Goal: Task Accomplishment & Management: Use online tool/utility

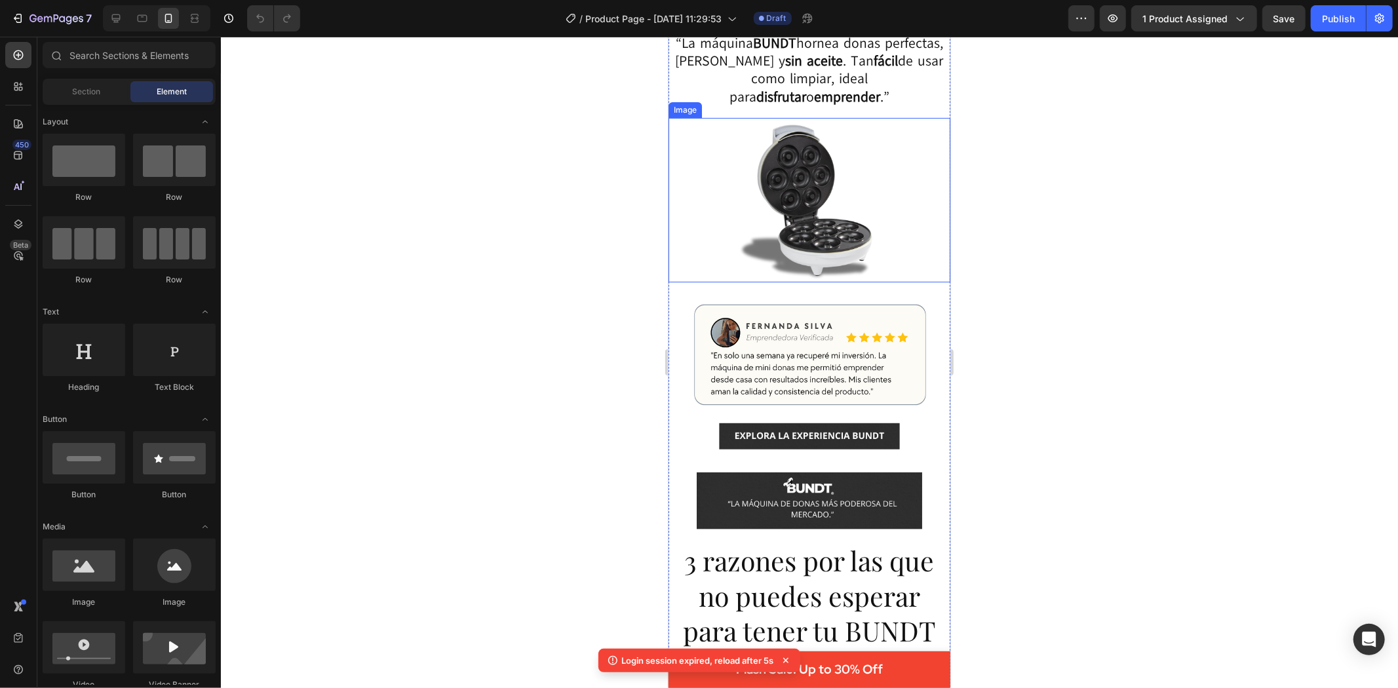
scroll to position [146, 0]
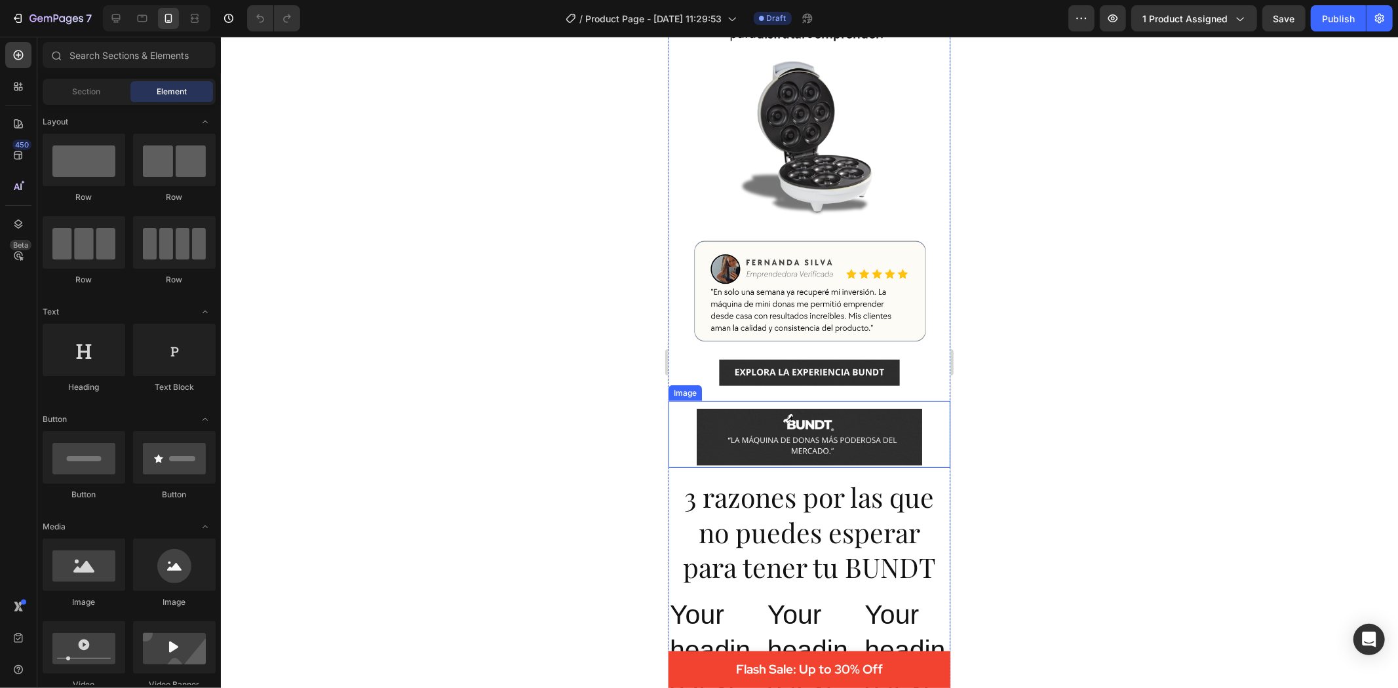
scroll to position [291, 0]
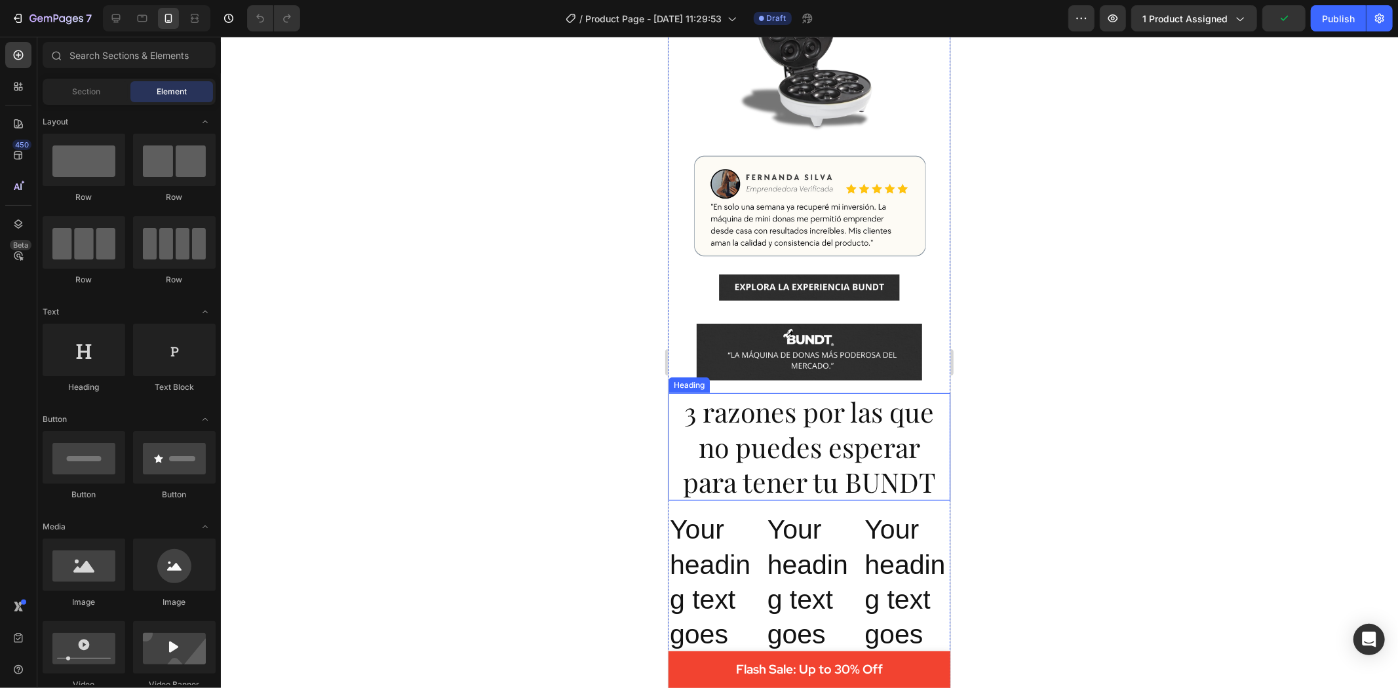
click at [886, 441] on h2 "3 razones por las que no puedes esperar para tener tu BUNDT" at bounding box center [809, 447] width 282 height 108
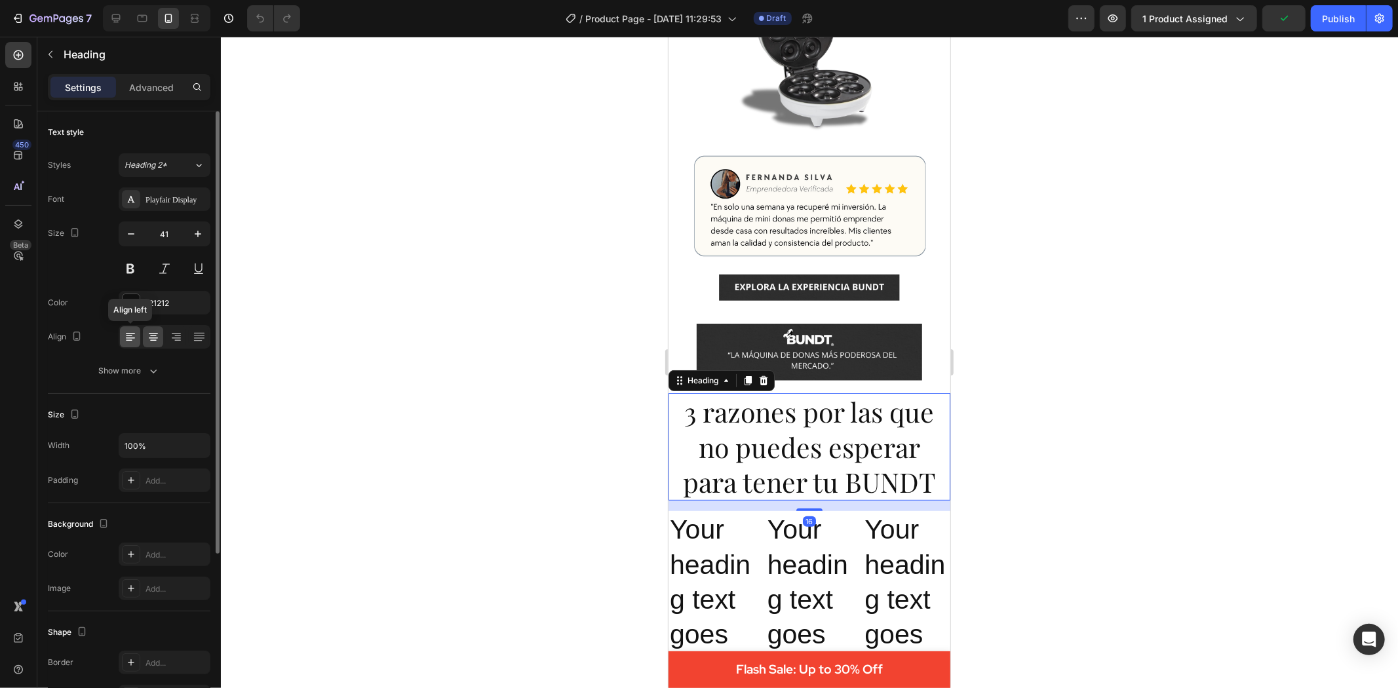
click at [127, 336] on icon at bounding box center [130, 336] width 13 height 13
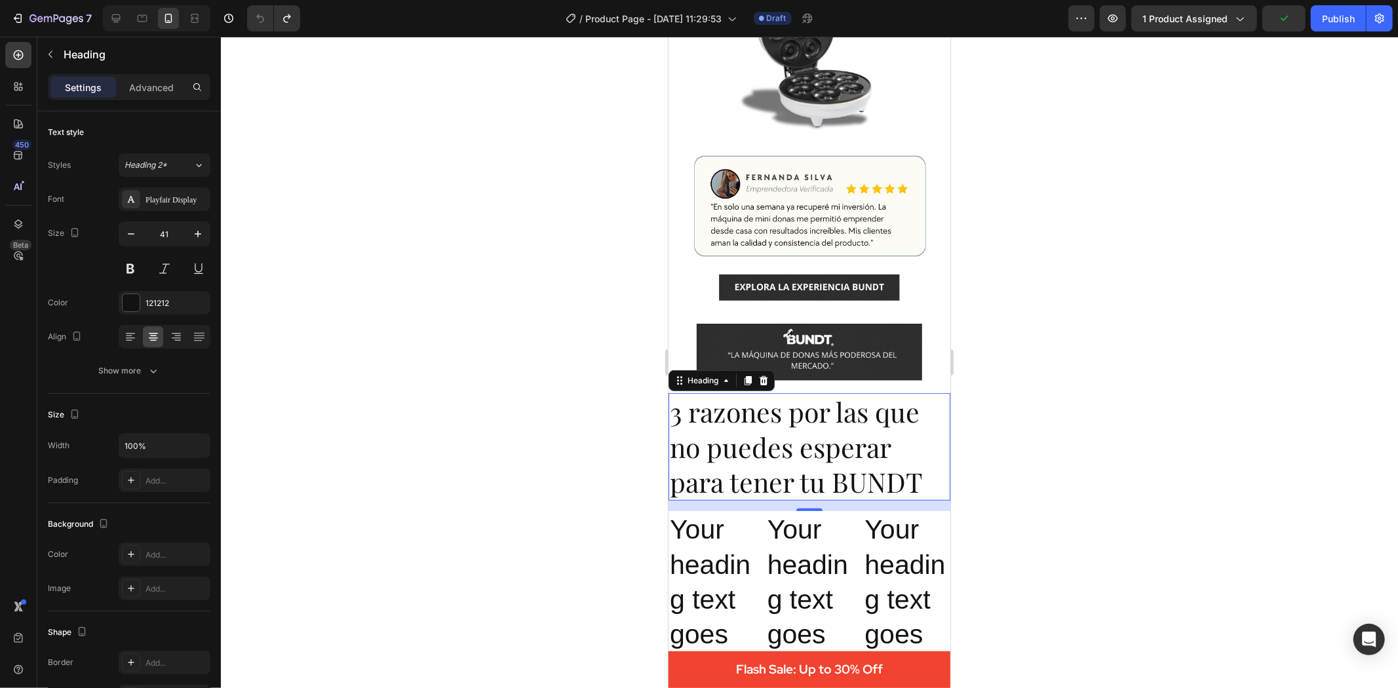
click at [1010, 454] on div at bounding box center [809, 363] width 1177 height 652
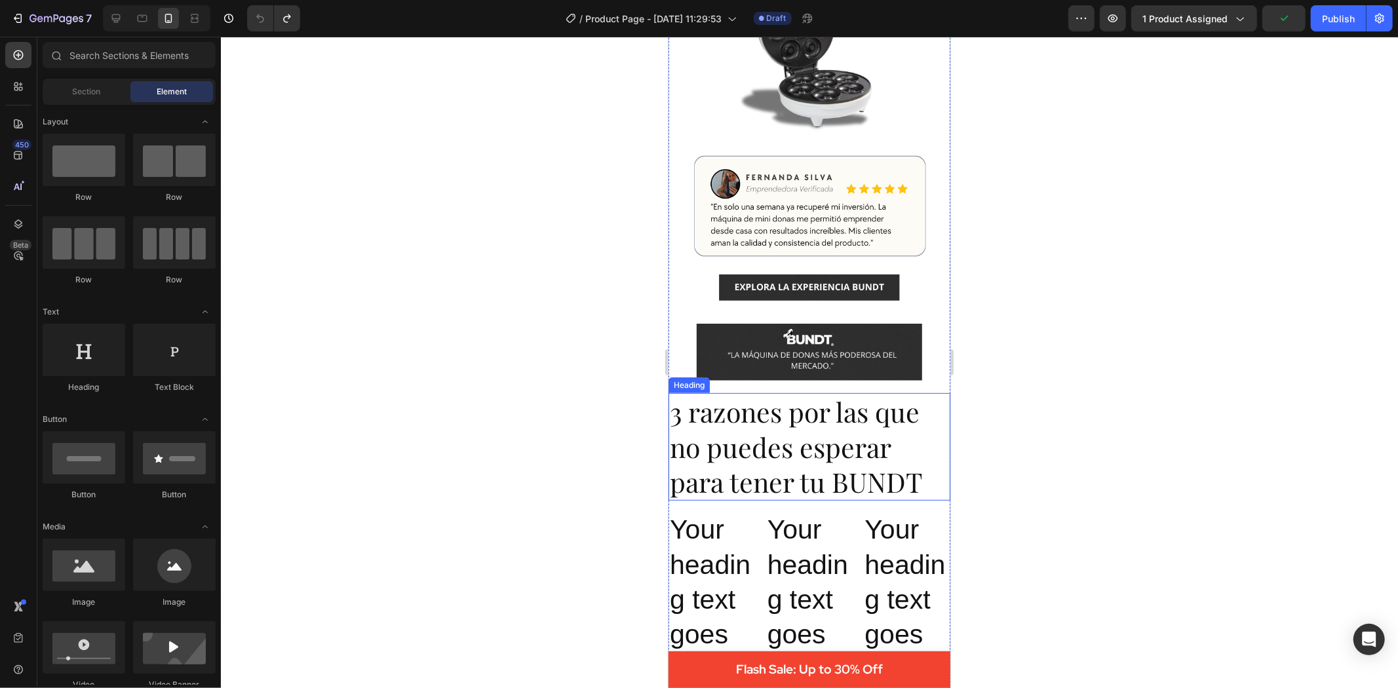
click at [799, 416] on h2 "3 razones por las que no puedes esperar para tener tu BUNDT" at bounding box center [809, 447] width 282 height 108
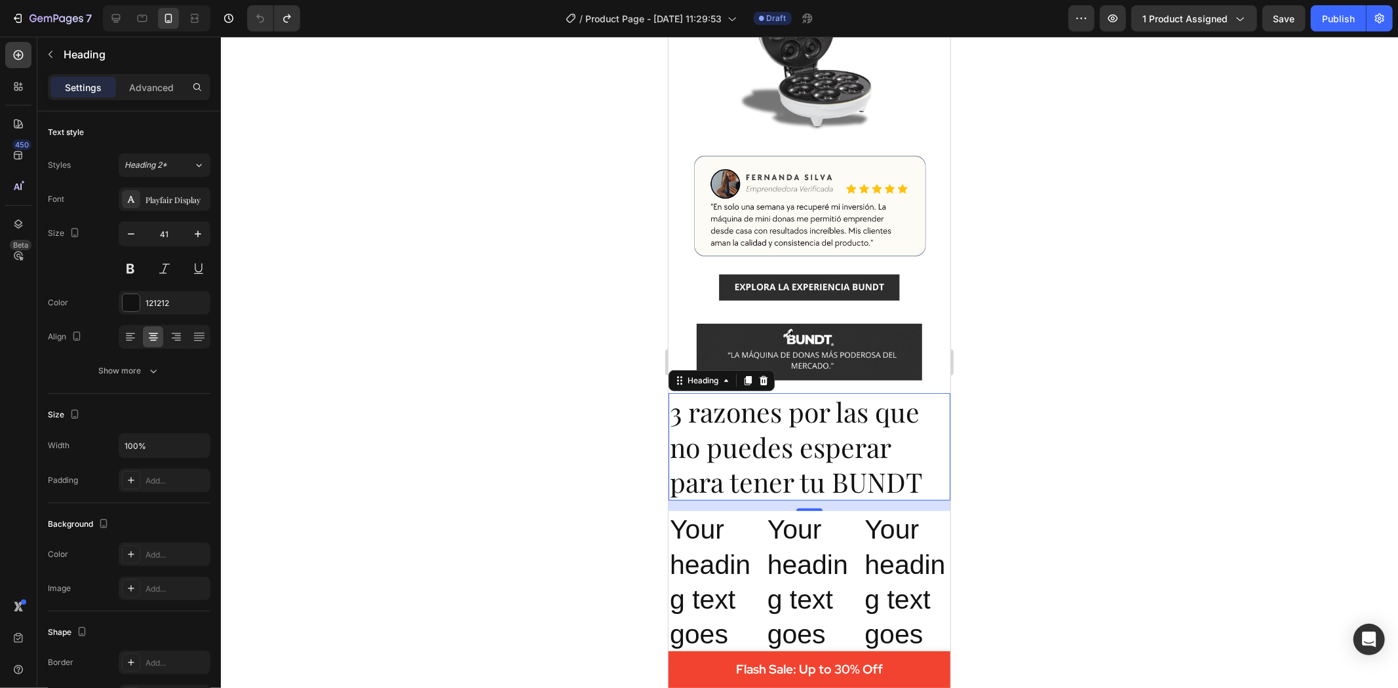
click at [789, 406] on h2 "3 razones por las que no puedes esperar para tener tu BUNDT" at bounding box center [809, 447] width 282 height 108
click at [789, 406] on p "3 razones por las que no puedes esperar para tener tu BUNDT" at bounding box center [808, 446] width 279 height 105
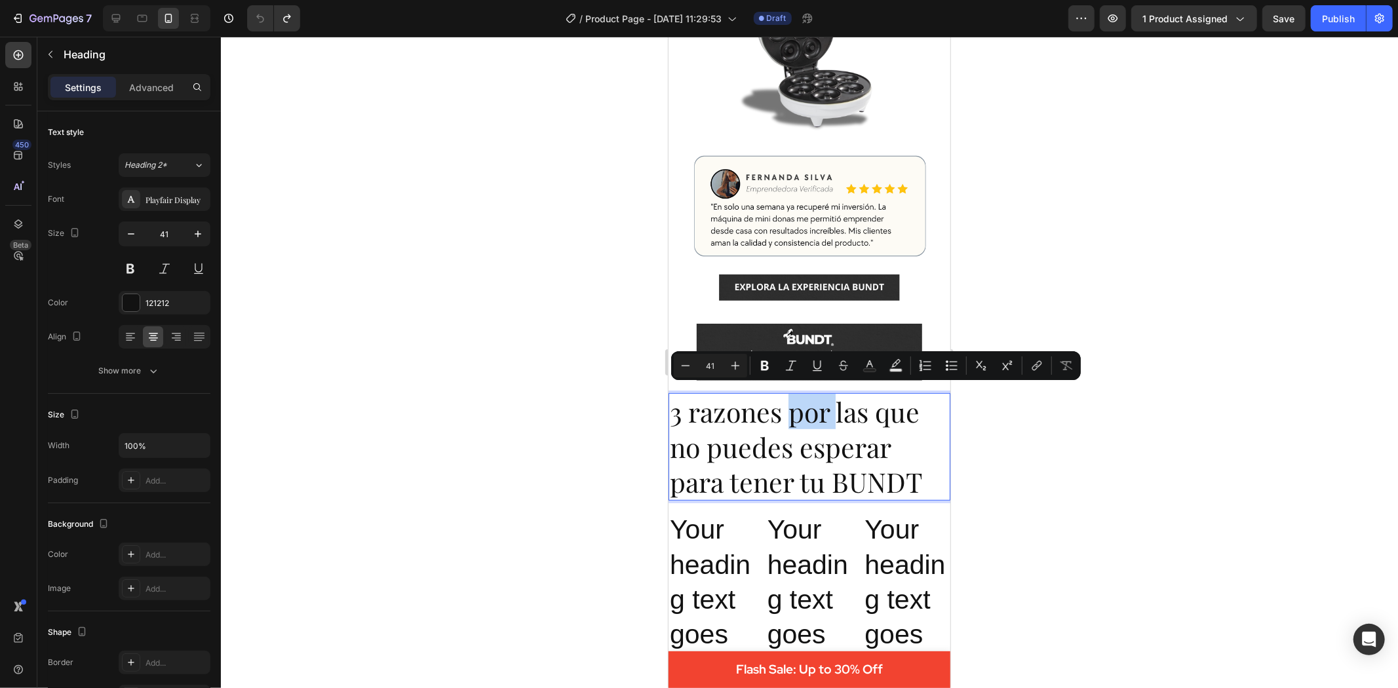
click at [794, 408] on p "3 razones por las que no puedes esperar para tener tu BUNDT" at bounding box center [808, 446] width 279 height 105
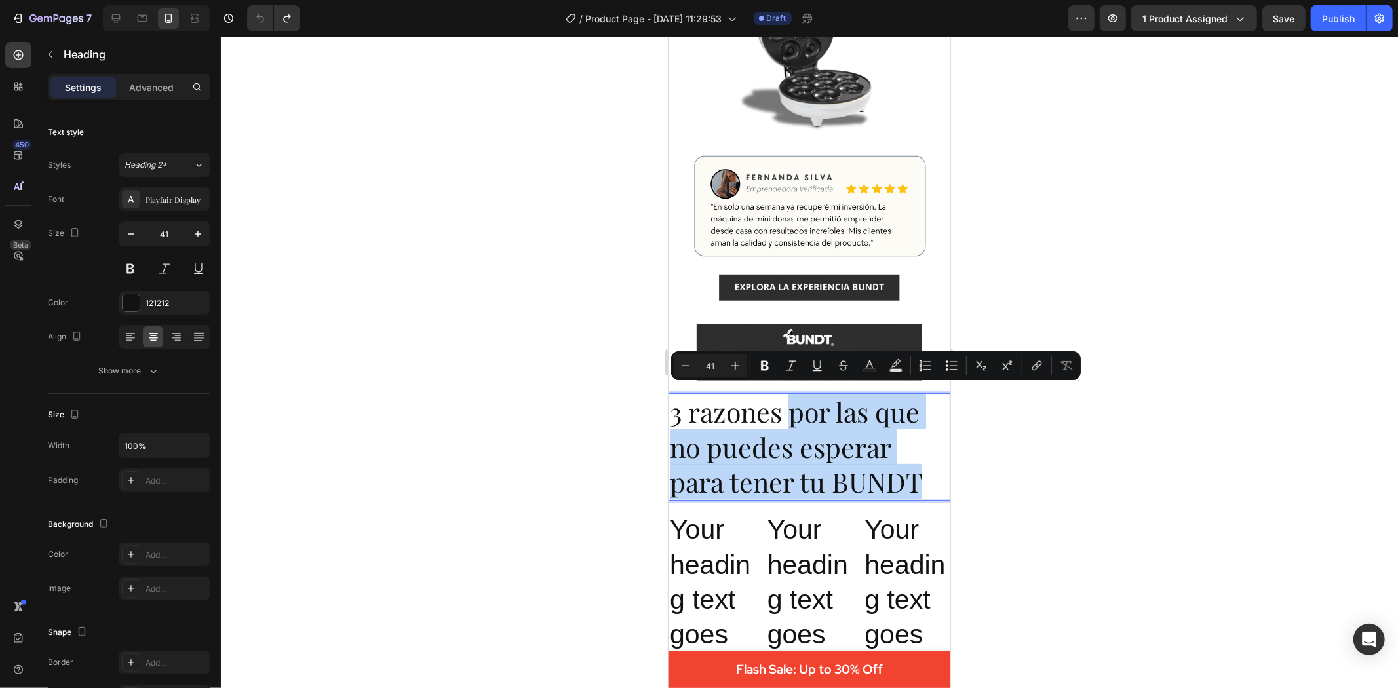
drag, startPoint x: 793, startPoint y: 408, endPoint x: 882, endPoint y: 484, distance: 117.7
click at [882, 484] on p "3 razones por las que no puedes esperar para tener tu BUNDT" at bounding box center [808, 446] width 279 height 105
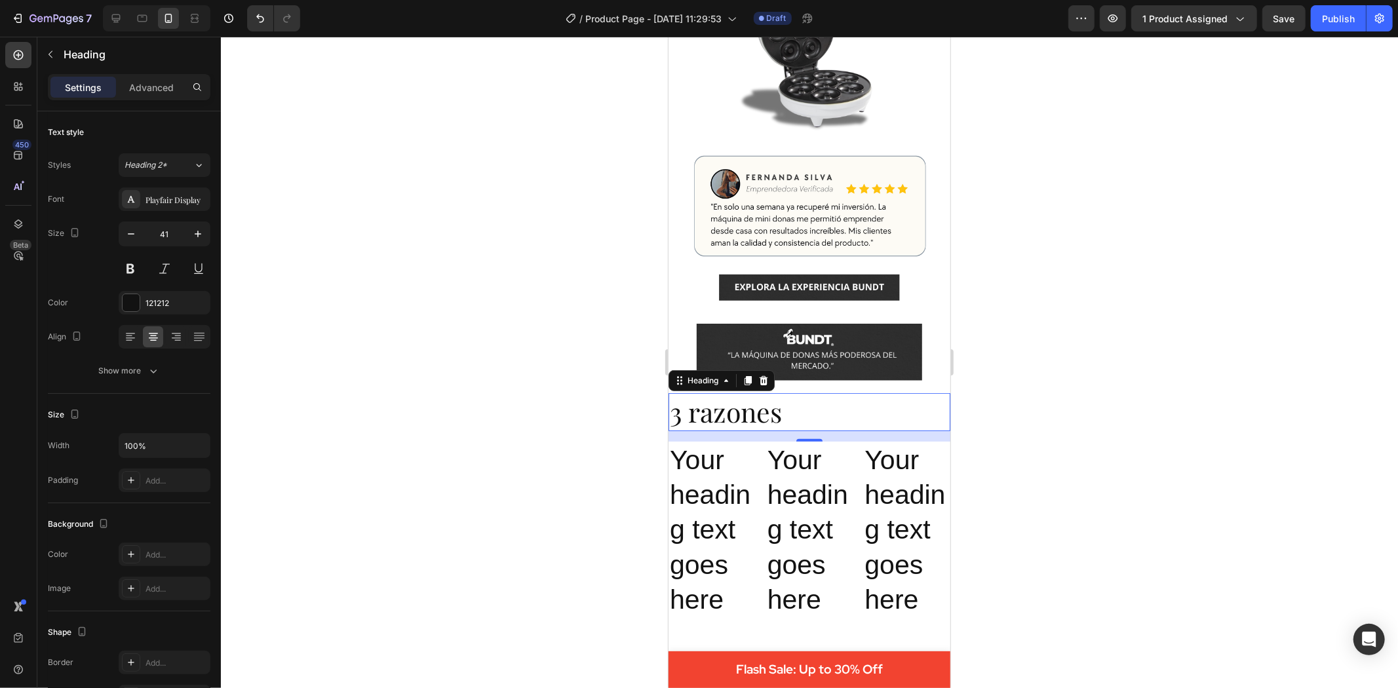
click at [1039, 428] on div at bounding box center [809, 363] width 1177 height 652
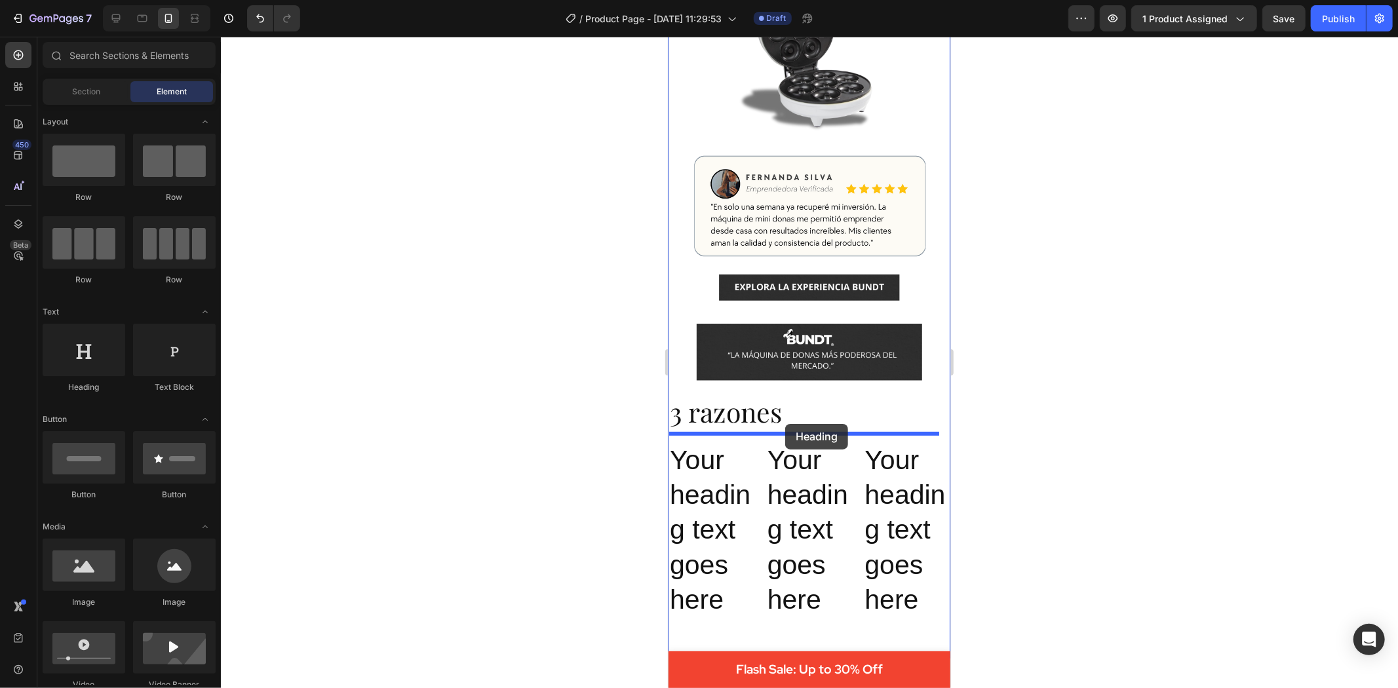
drag, startPoint x: 756, startPoint y: 389, endPoint x: 785, endPoint y: 423, distance: 45.2
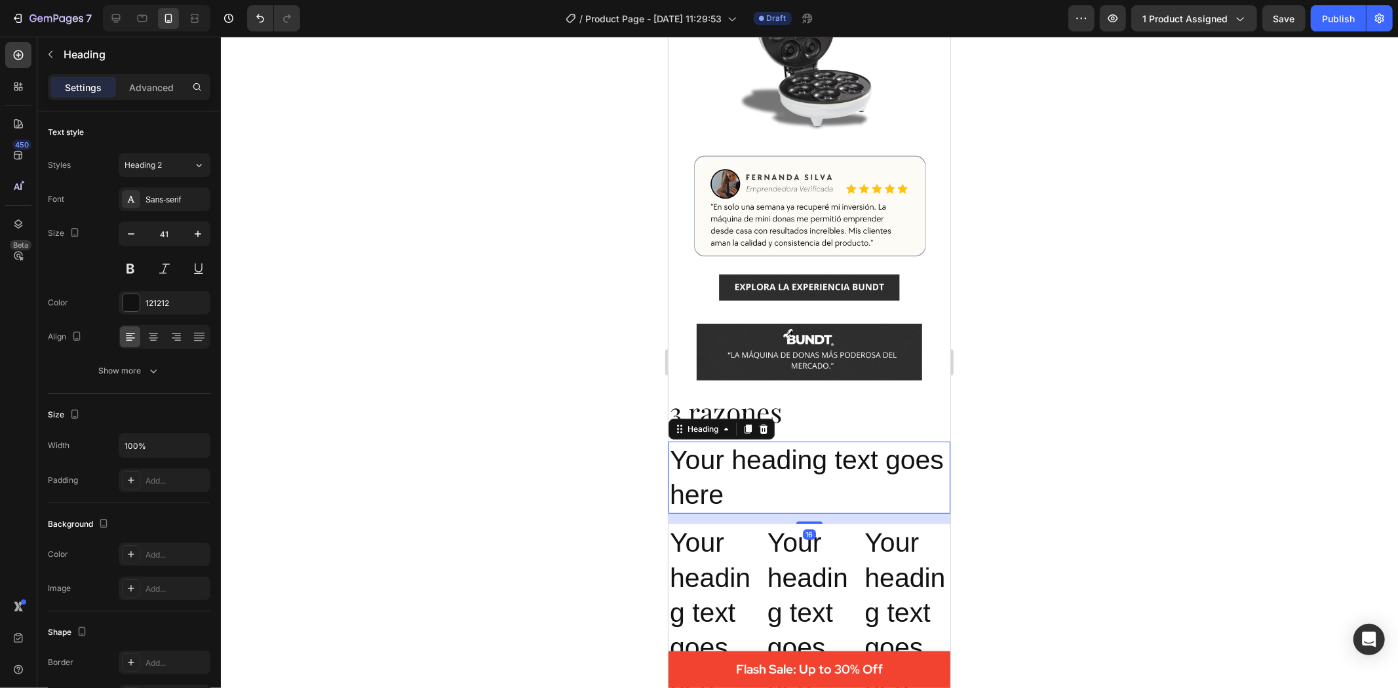
click at [736, 450] on h2 "Your heading text goes here" at bounding box center [809, 477] width 282 height 73
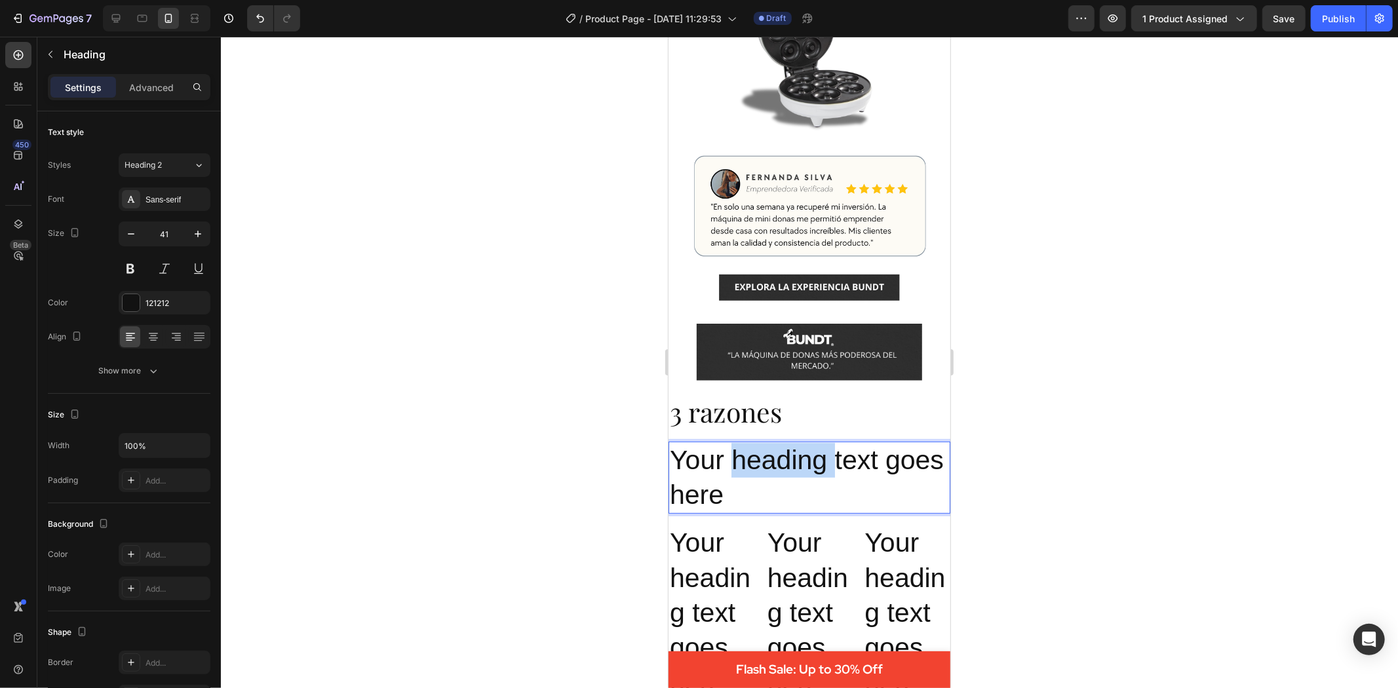
click at [736, 450] on p "Your heading text goes here" at bounding box center [808, 478] width 279 height 70
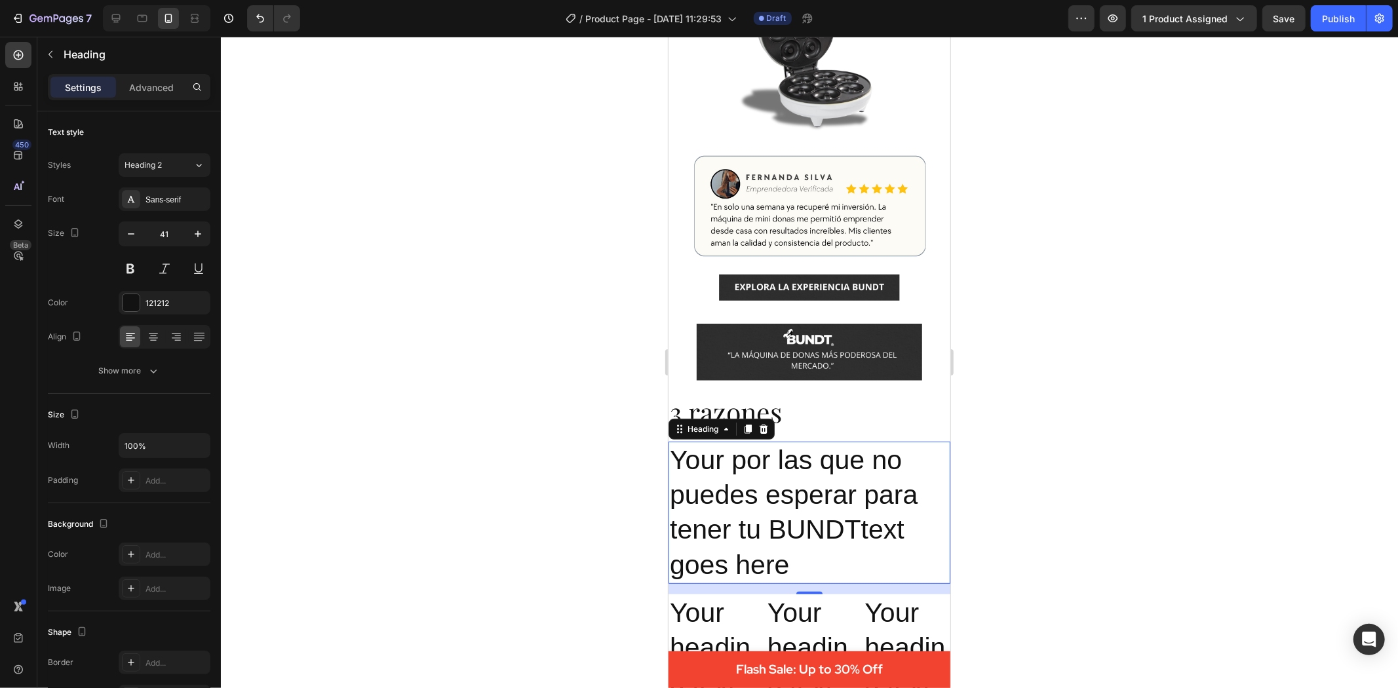
click at [1145, 492] on div at bounding box center [809, 363] width 1177 height 652
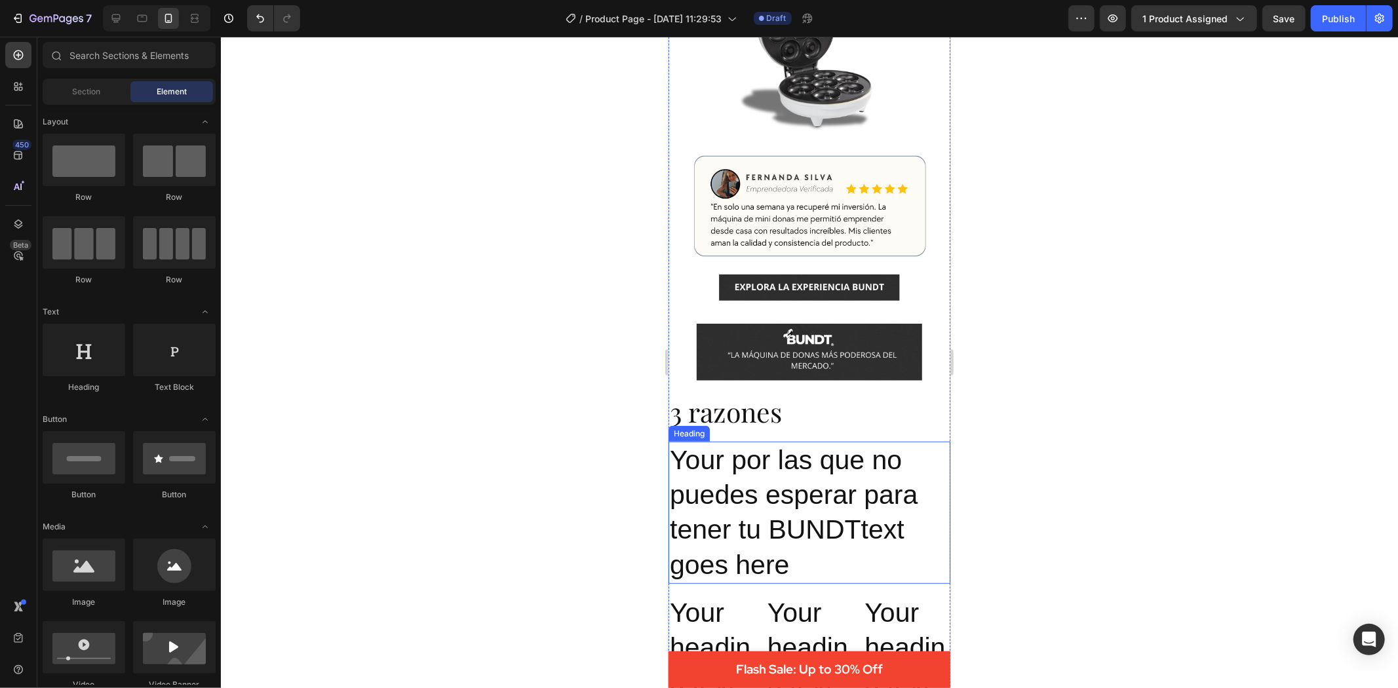
click at [871, 514] on p "Your por las que no puedes esperar para tener tu BUNDTtext goes here" at bounding box center [808, 513] width 279 height 140
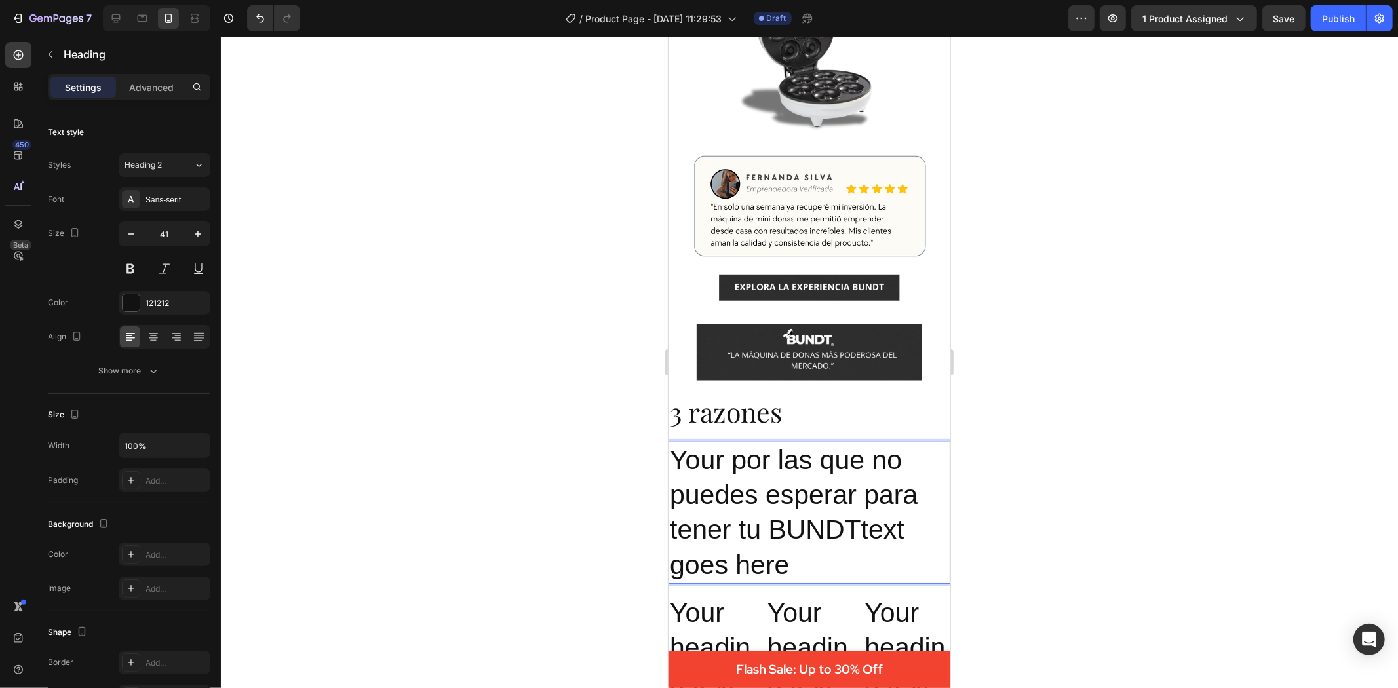
click at [864, 514] on p "Your por las que no puedes esperar para tener tu BUNDTtext goes here" at bounding box center [808, 513] width 279 height 140
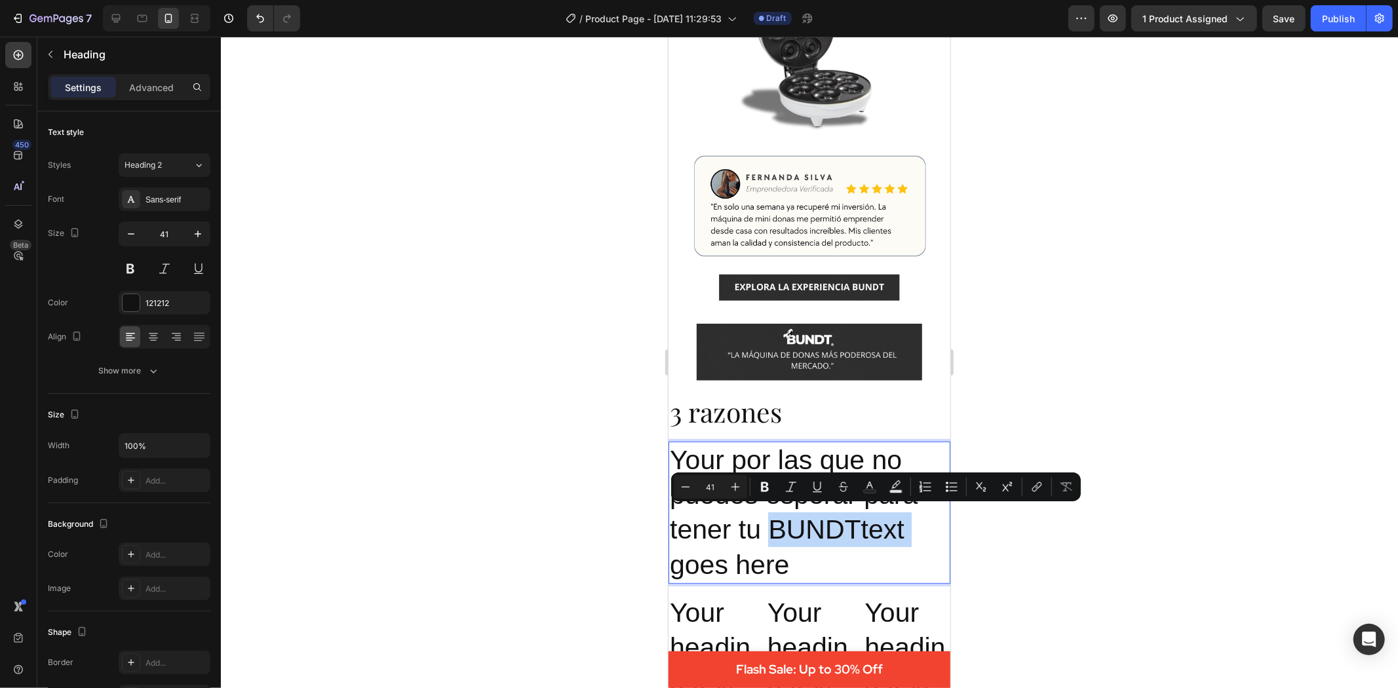
click at [868, 521] on p "Your por las que no puedes esperar para tener tu BUNDTtext goes here" at bounding box center [808, 513] width 279 height 140
drag, startPoint x: 863, startPoint y: 521, endPoint x: 897, endPoint y: 574, distance: 63.7
click at [897, 574] on h2 "Your por las que no puedes esperar para tener tu BUNDTtext goes here" at bounding box center [809, 512] width 282 height 142
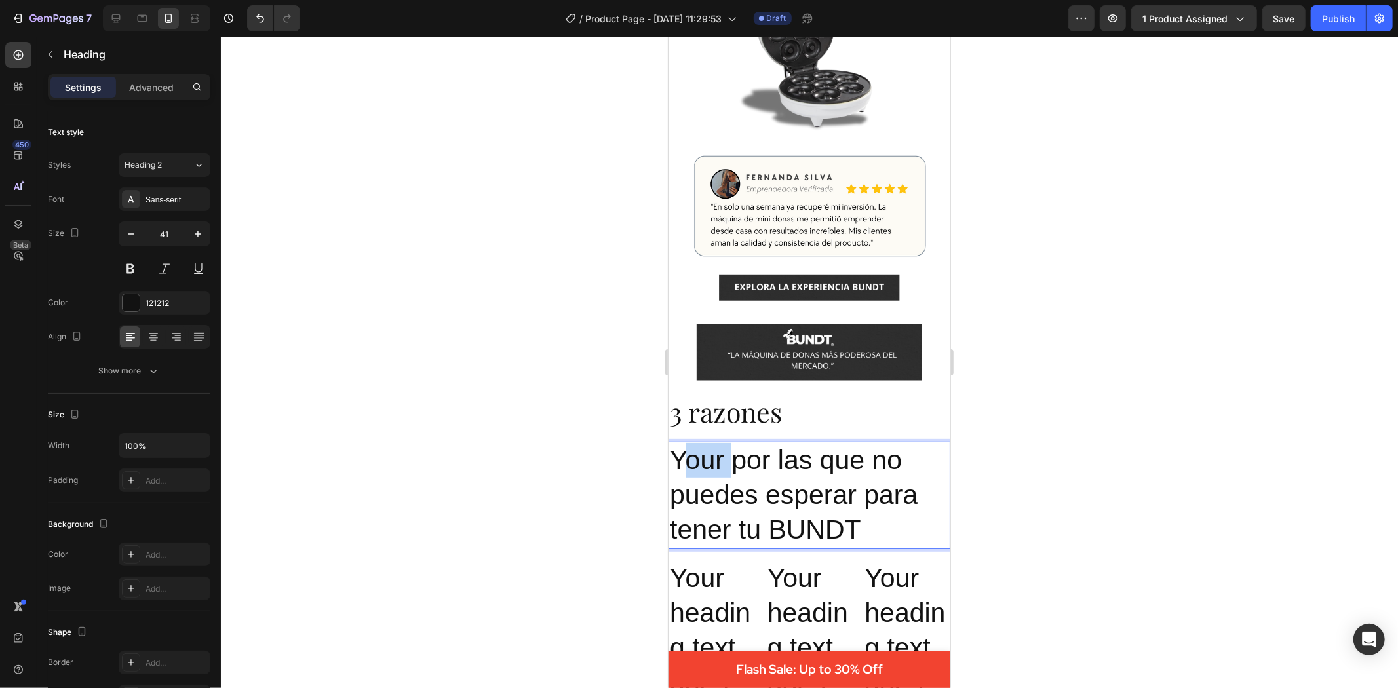
drag, startPoint x: 730, startPoint y: 449, endPoint x: 716, endPoint y: 446, distance: 14.8
click at [685, 443] on p "Your por las que no puedes esperar para tener tu BUNDT" at bounding box center [808, 495] width 279 height 105
click at [745, 456] on p "Your por las que no puedes esperar para tener tu BUNDT" at bounding box center [808, 495] width 279 height 105
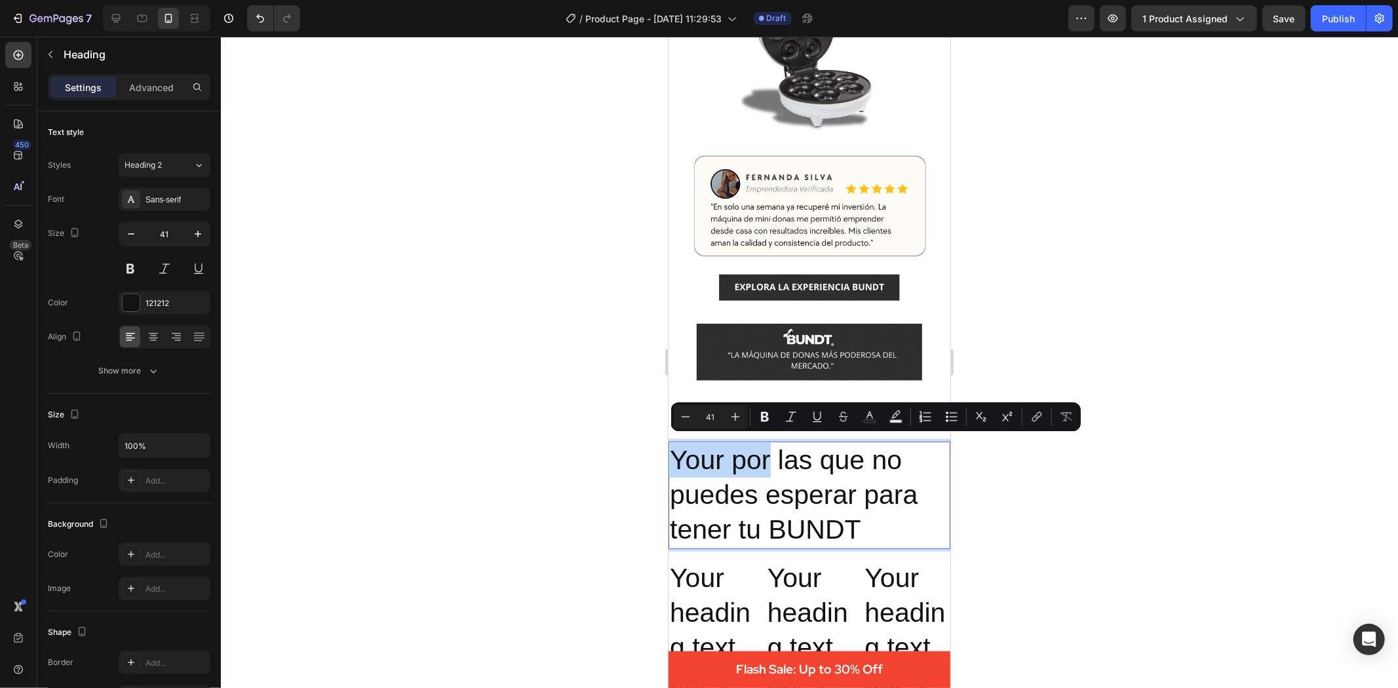
drag, startPoint x: 745, startPoint y: 457, endPoint x: 696, endPoint y: 455, distance: 49.2
click at [696, 455] on p "Your por las que no puedes esperar para tener tu BUNDT" at bounding box center [808, 495] width 279 height 105
click at [707, 455] on p "Your por las que no puedes esperar para tener tu BUNDT" at bounding box center [808, 495] width 279 height 105
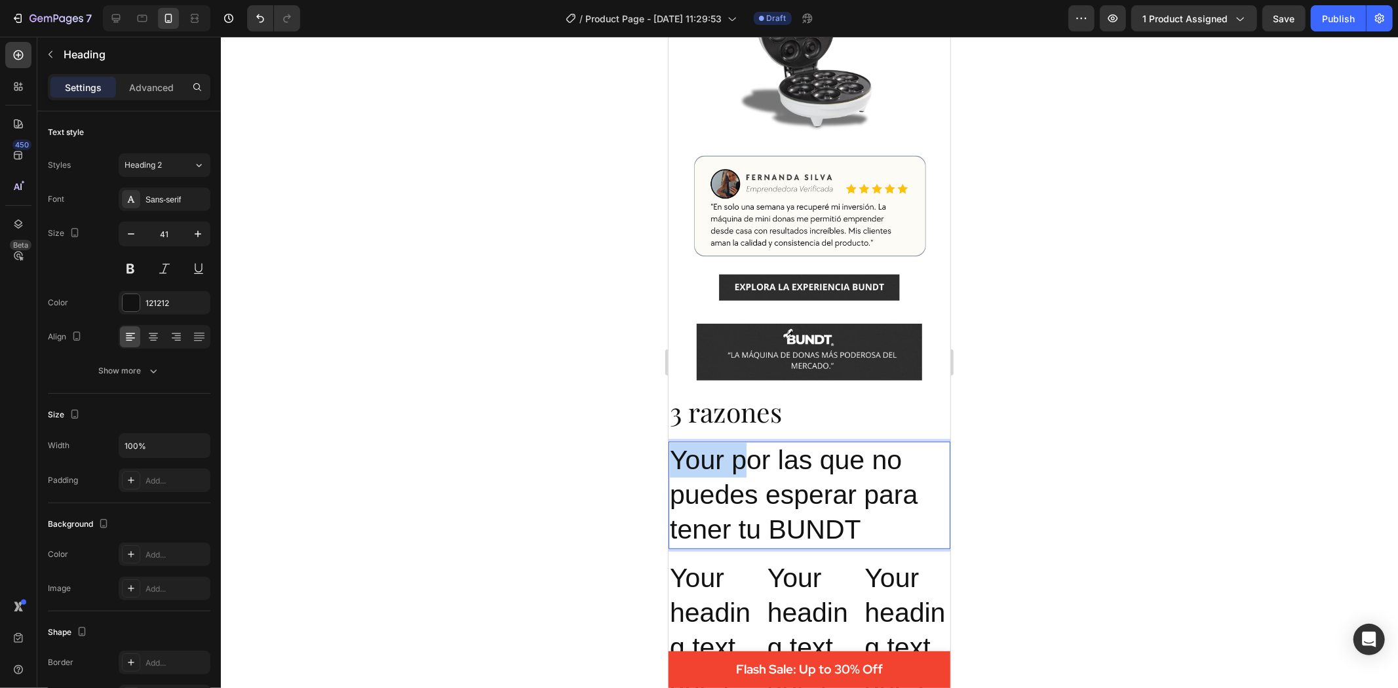
drag, startPoint x: 738, startPoint y: 459, endPoint x: 1305, endPoint y: 477, distance: 567.4
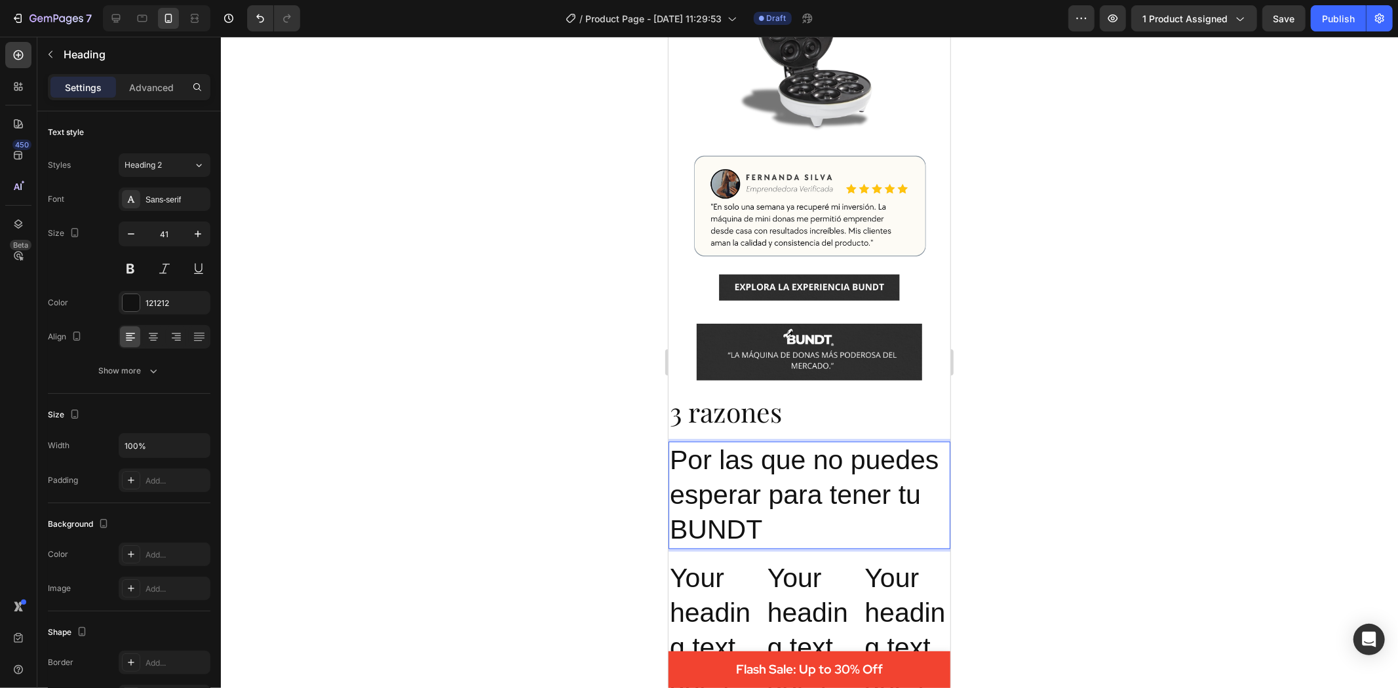
click at [1240, 191] on div at bounding box center [809, 363] width 1177 height 652
